Goal: Use online tool/utility

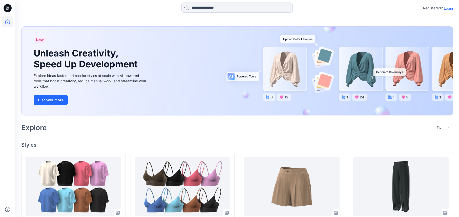
click at [451, 9] on p "Login" at bounding box center [448, 8] width 9 height 5
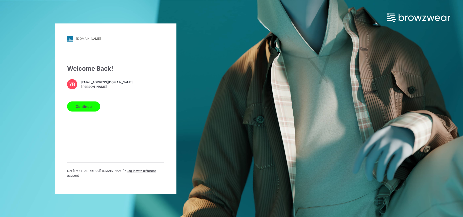
click at [98, 107] on button "Continue" at bounding box center [83, 106] width 33 height 10
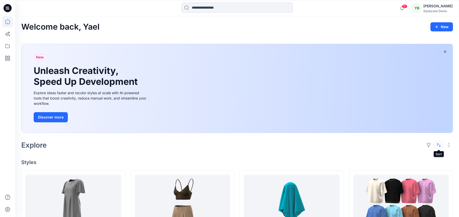
click at [437, 145] on button "button" at bounding box center [439, 145] width 8 height 8
click at [10, 58] on icon at bounding box center [7, 58] width 11 height 11
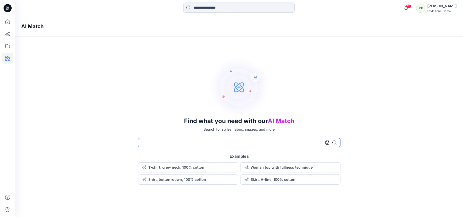
click at [181, 144] on input at bounding box center [239, 142] width 202 height 9
click at [328, 142] on icon at bounding box center [327, 142] width 4 height 4
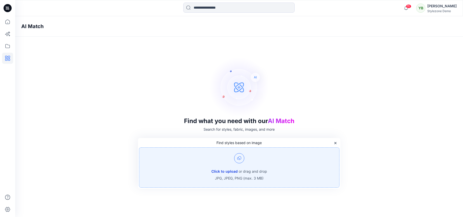
click at [229, 171] on button "Click to upload" at bounding box center [224, 171] width 26 height 6
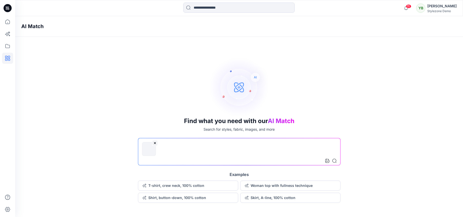
click at [334, 162] on icon at bounding box center [334, 161] width 4 height 4
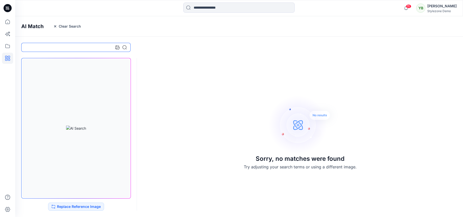
click at [87, 48] on input at bounding box center [75, 47] width 109 height 9
type input "*****"
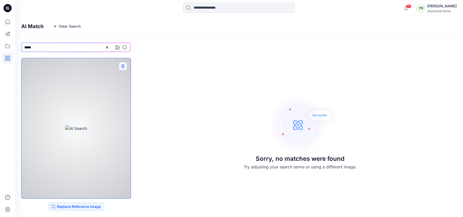
click at [122, 69] on button "button" at bounding box center [123, 66] width 8 height 8
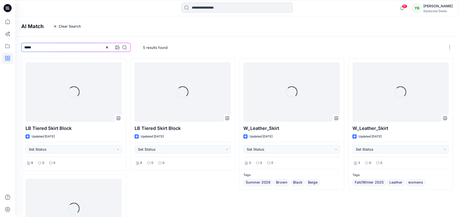
click at [125, 50] on div at bounding box center [115, 47] width 21 height 9
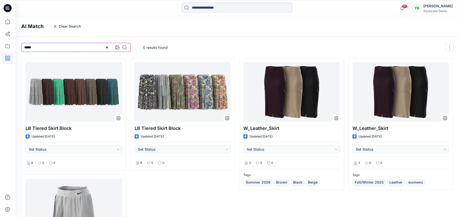
click at [452, 48] on button "button" at bounding box center [449, 47] width 8 height 8
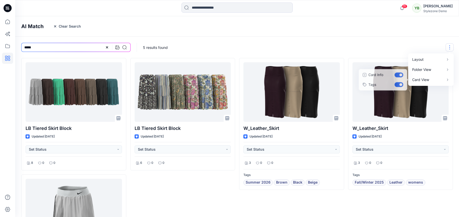
click at [359, 56] on div "5 results found Layout Grid Large Grid Folder View Compact Card Card View Card …" at bounding box center [298, 47] width 323 height 21
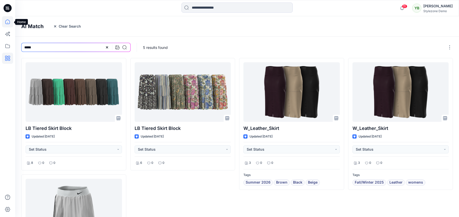
click at [8, 25] on icon at bounding box center [7, 21] width 11 height 11
